Goal: Task Accomplishment & Management: Use online tool/utility

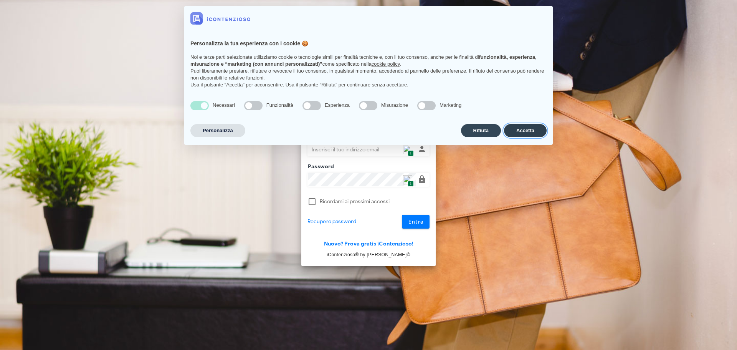
click at [525, 134] on button "Accetta" at bounding box center [525, 130] width 43 height 13
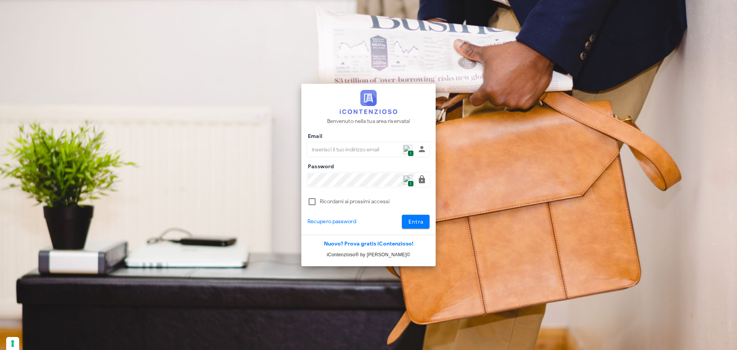
click at [407, 148] on img at bounding box center [407, 149] width 9 height 9
type input "[PERSON_NAME][EMAIL_ADDRESS][DOMAIN_NAME]"
click at [397, 223] on div "Entra" at bounding box center [406, 221] width 55 height 14
click at [411, 225] on button "Entra" at bounding box center [416, 221] width 28 height 14
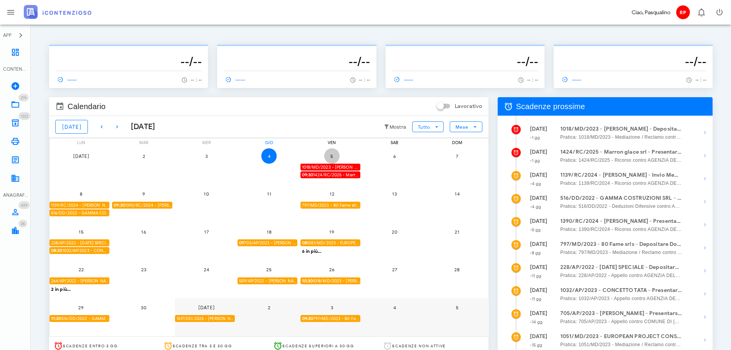
click at [330, 153] on span "5" at bounding box center [331, 156] width 15 height 6
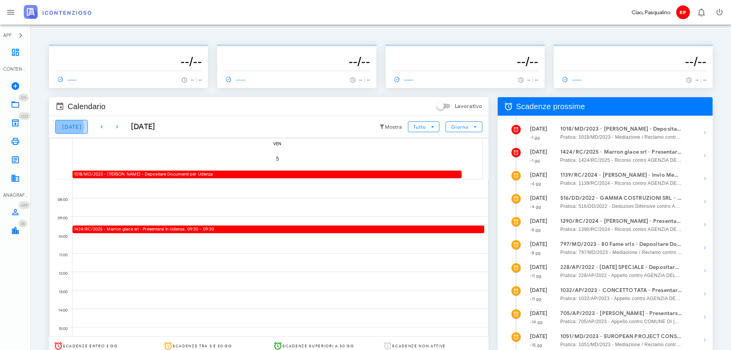
click at [56, 123] on button "Oggi" at bounding box center [71, 127] width 33 height 14
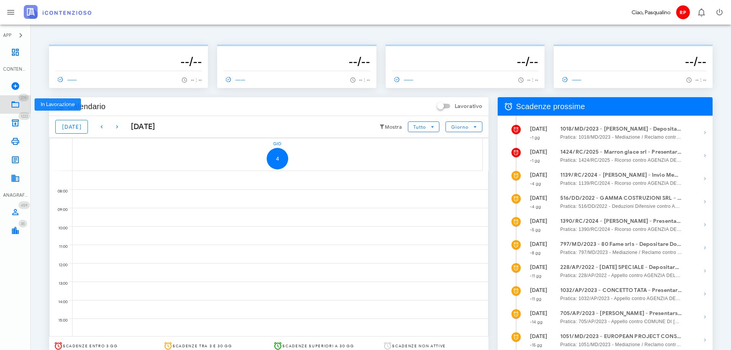
click at [21, 108] on link "274 In Lavorazione 274" at bounding box center [15, 104] width 31 height 18
